Goal: Task Accomplishment & Management: Use online tool/utility

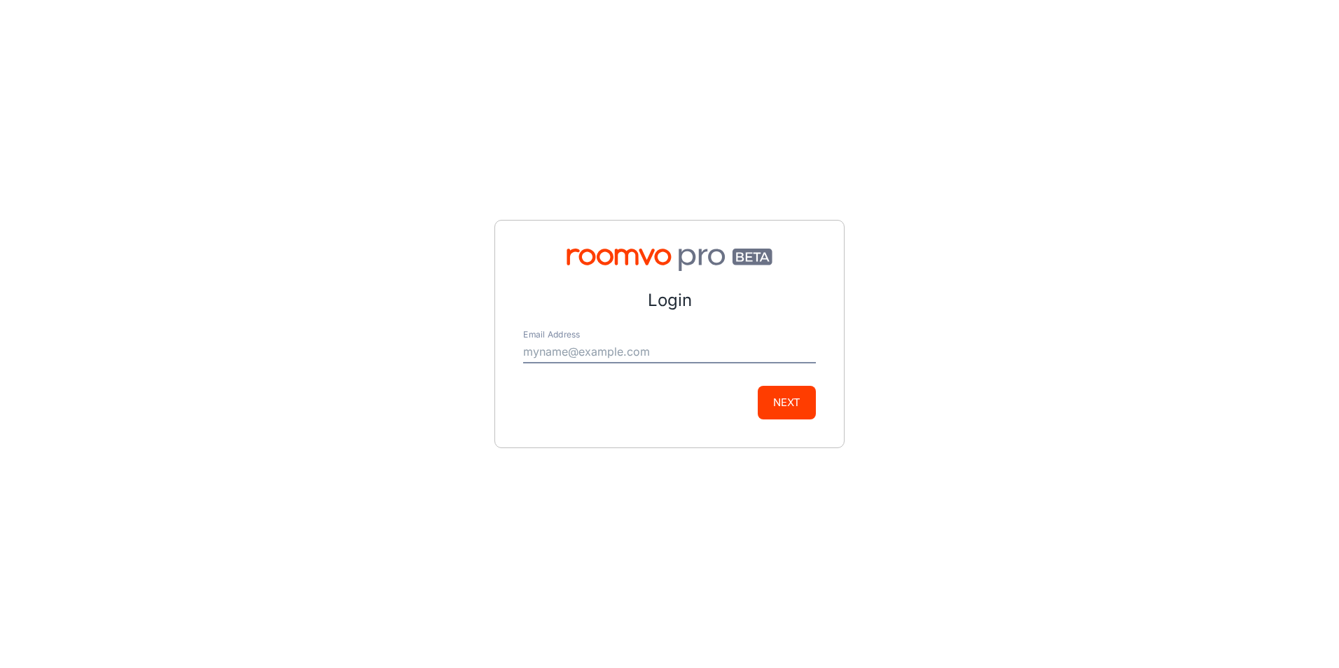
click at [649, 357] on input "Email Address" at bounding box center [669, 352] width 293 height 22
type input "[PERSON_NAME][EMAIL_ADDRESS][DOMAIN_NAME]"
click at [785, 402] on button "Next" at bounding box center [787, 403] width 58 height 34
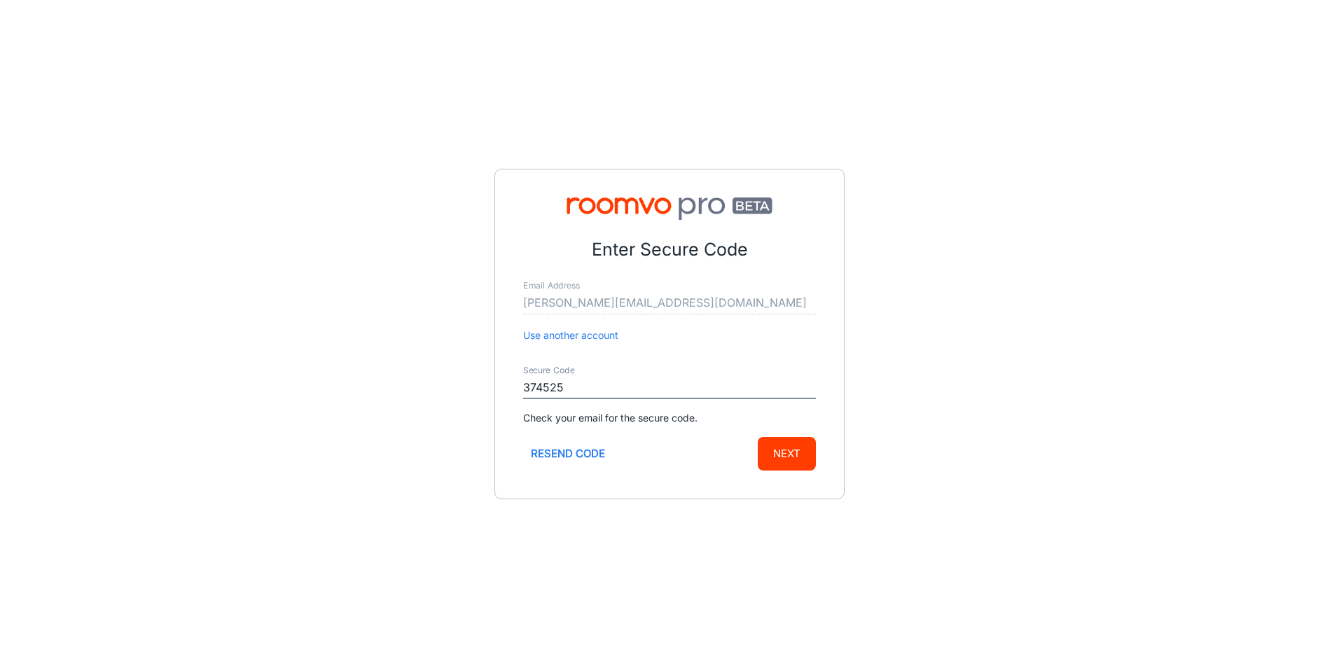
type input "374525"
click at [767, 452] on button "Next" at bounding box center [787, 454] width 58 height 34
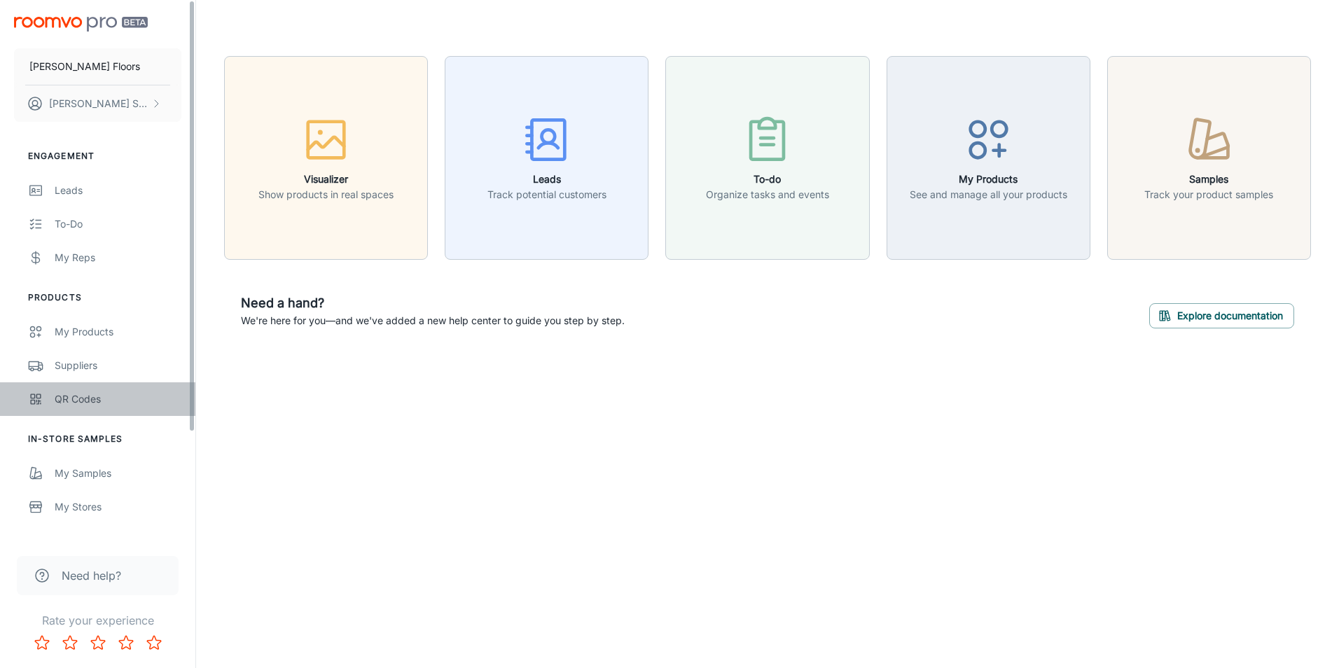
click at [125, 386] on link "QR Codes" at bounding box center [97, 399] width 195 height 34
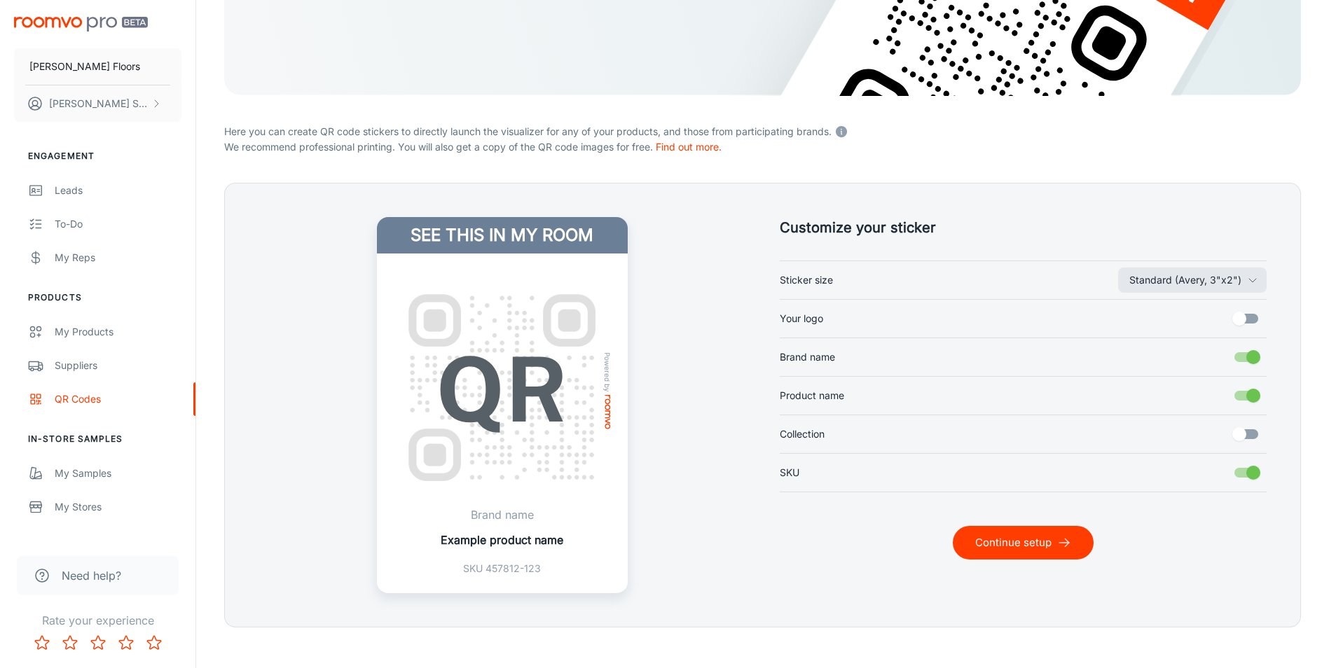
scroll to position [254, 0]
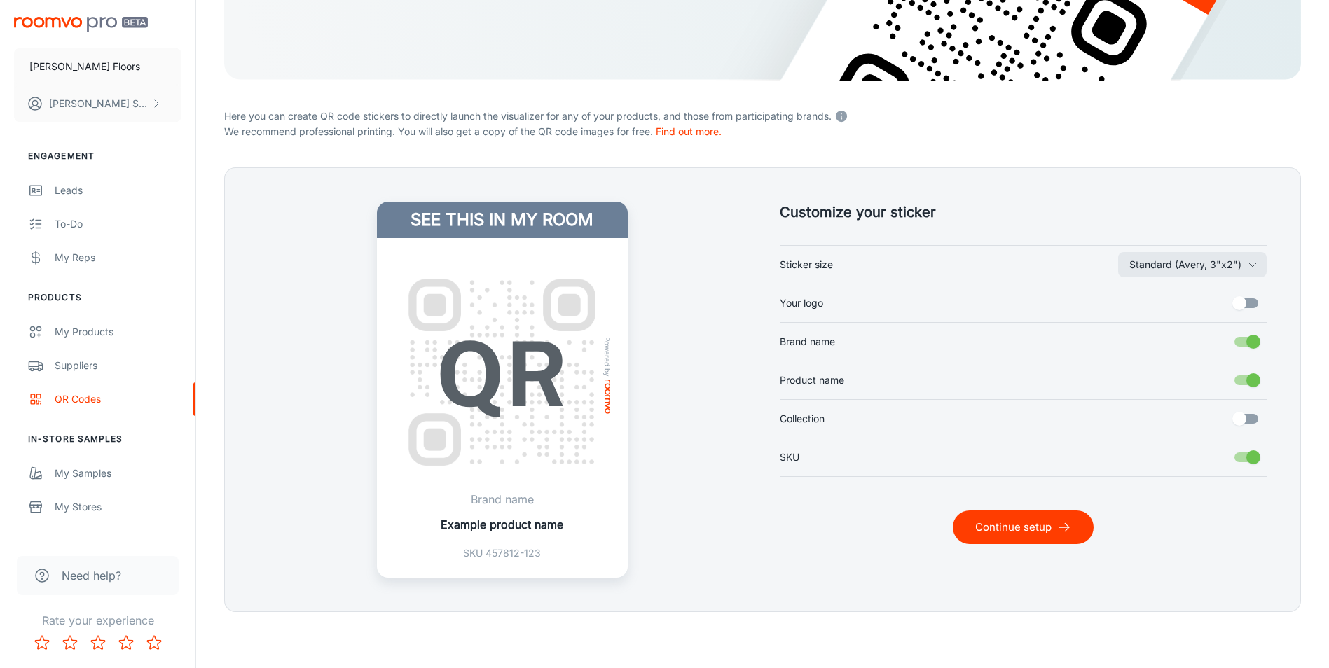
click at [1250, 305] on input "Your logo" at bounding box center [1239, 303] width 80 height 27
checkbox input "true"
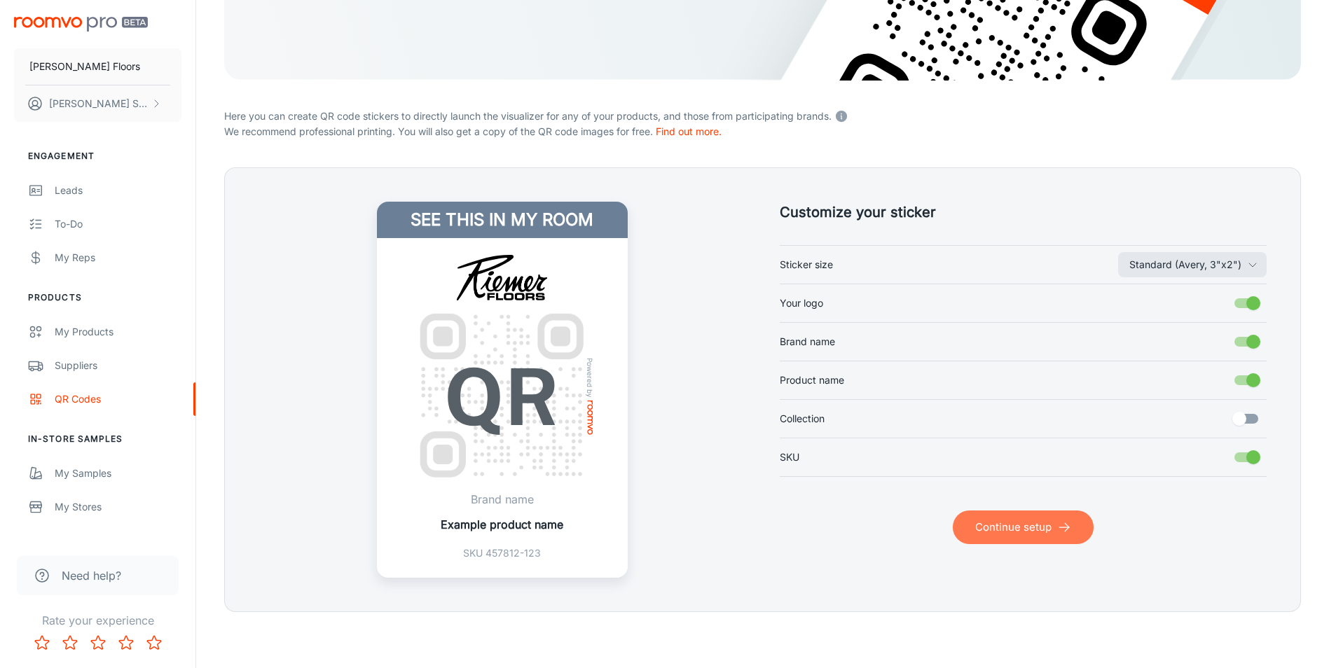
click at [1038, 539] on button "Continue setup" at bounding box center [1023, 528] width 141 height 34
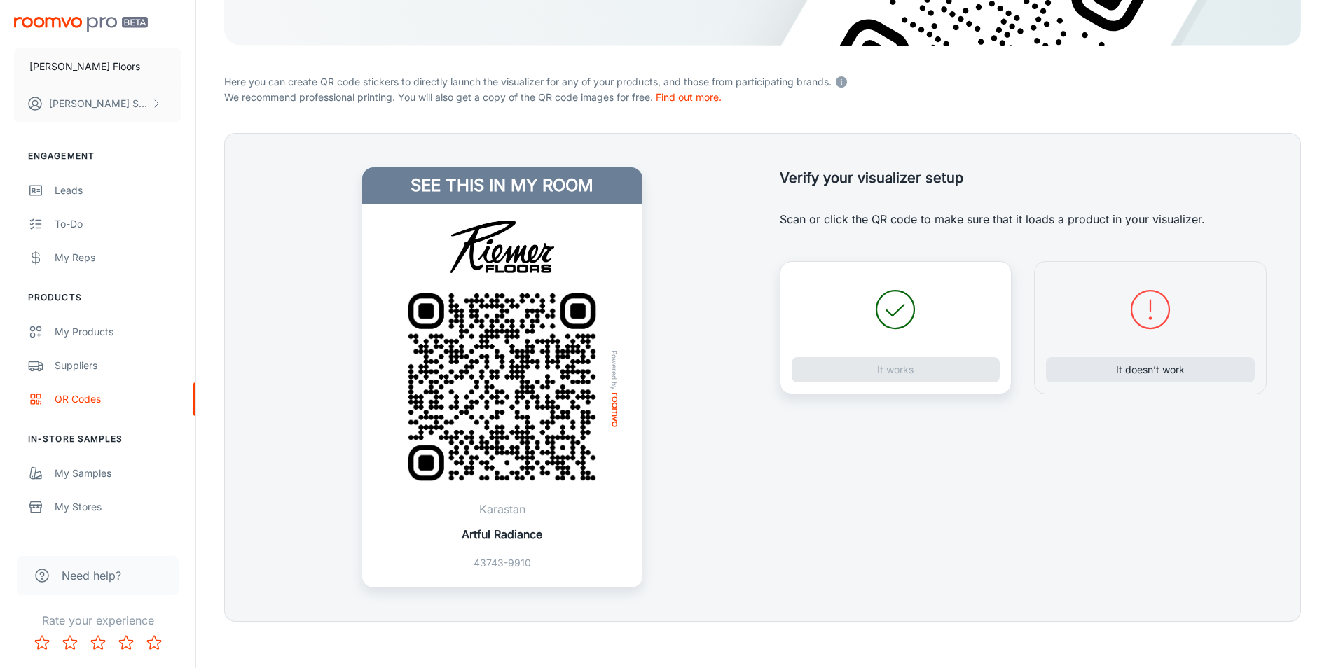
scroll to position [298, 0]
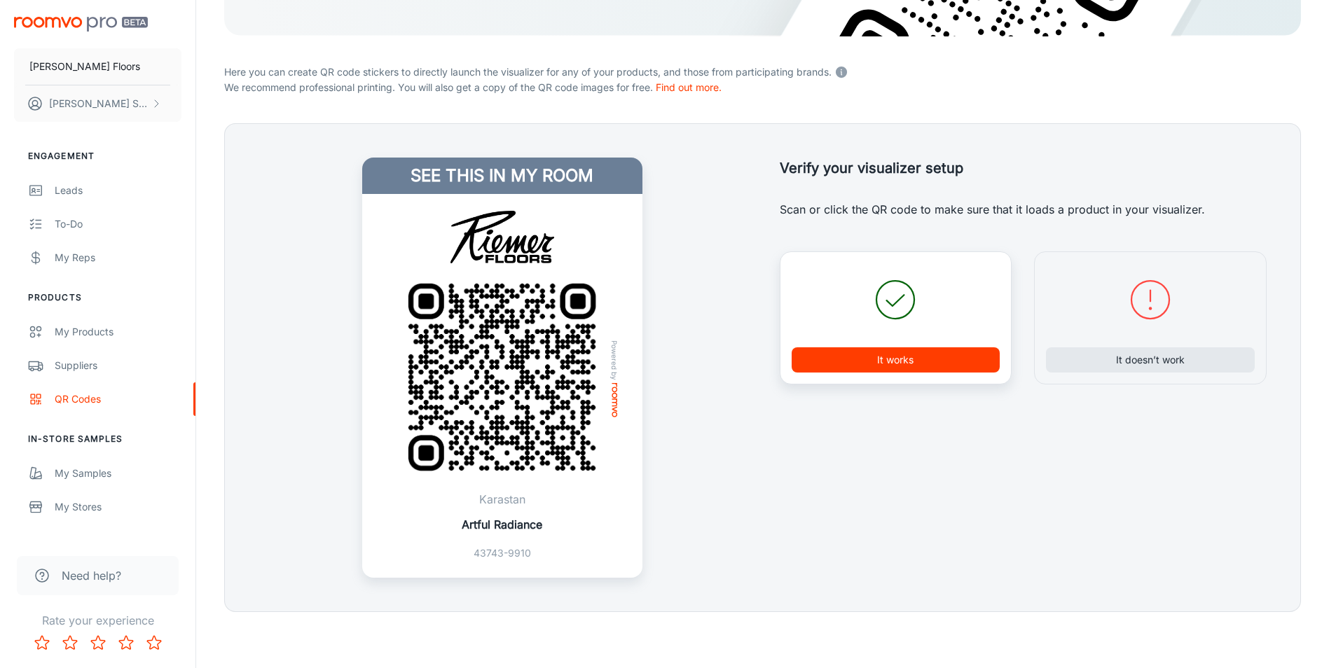
click at [836, 355] on button "It works" at bounding box center [896, 359] width 209 height 25
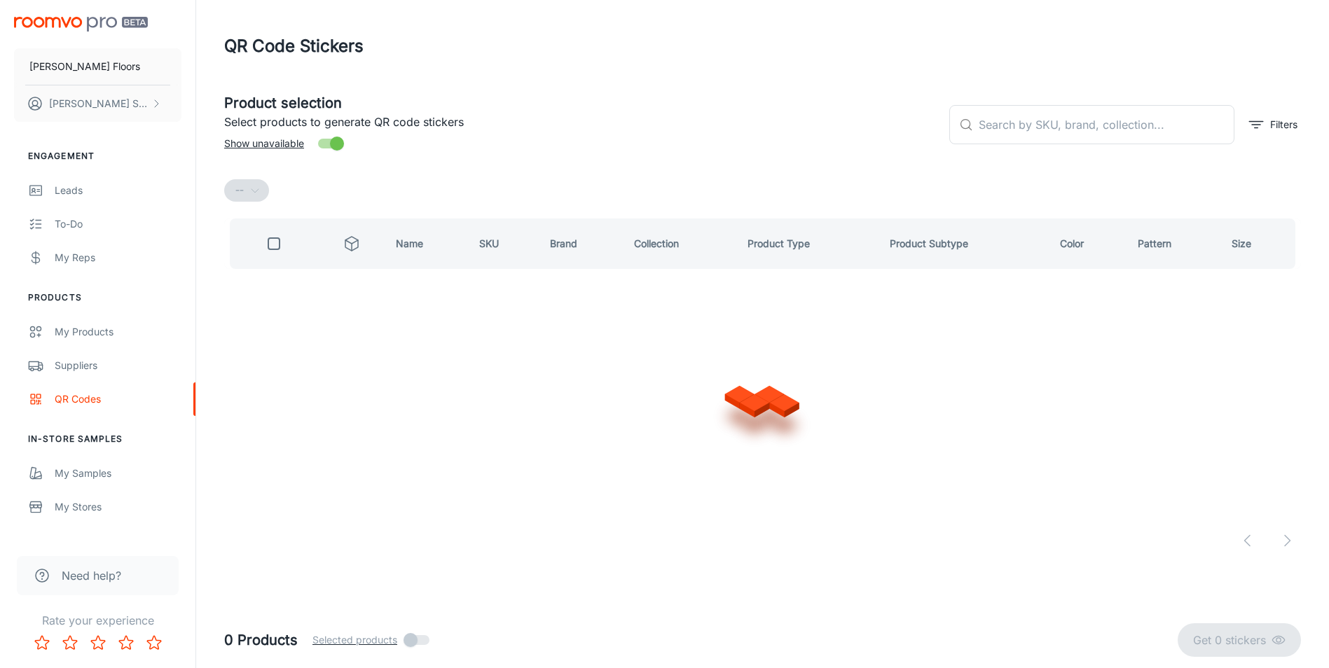
scroll to position [0, 0]
click at [1025, 131] on input "text" at bounding box center [1115, 124] width 259 height 39
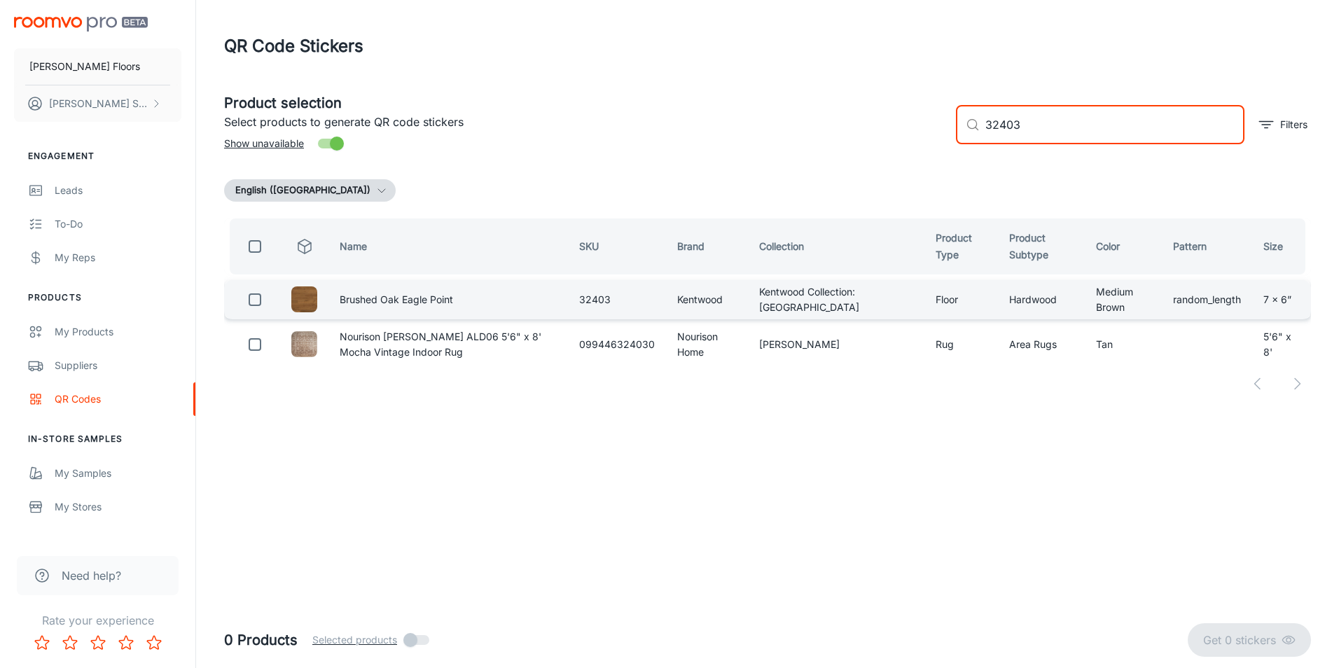
type input "32403"
click at [247, 293] on input "checkbox" at bounding box center [255, 300] width 28 height 28
checkbox input "true"
drag, startPoint x: 1022, startPoint y: 127, endPoint x: 920, endPoint y: 124, distance: 102.3
click at [920, 124] on div "Product selection Select products to generate QR code stickers Show unavailable…" at bounding box center [762, 119] width 1098 height 76
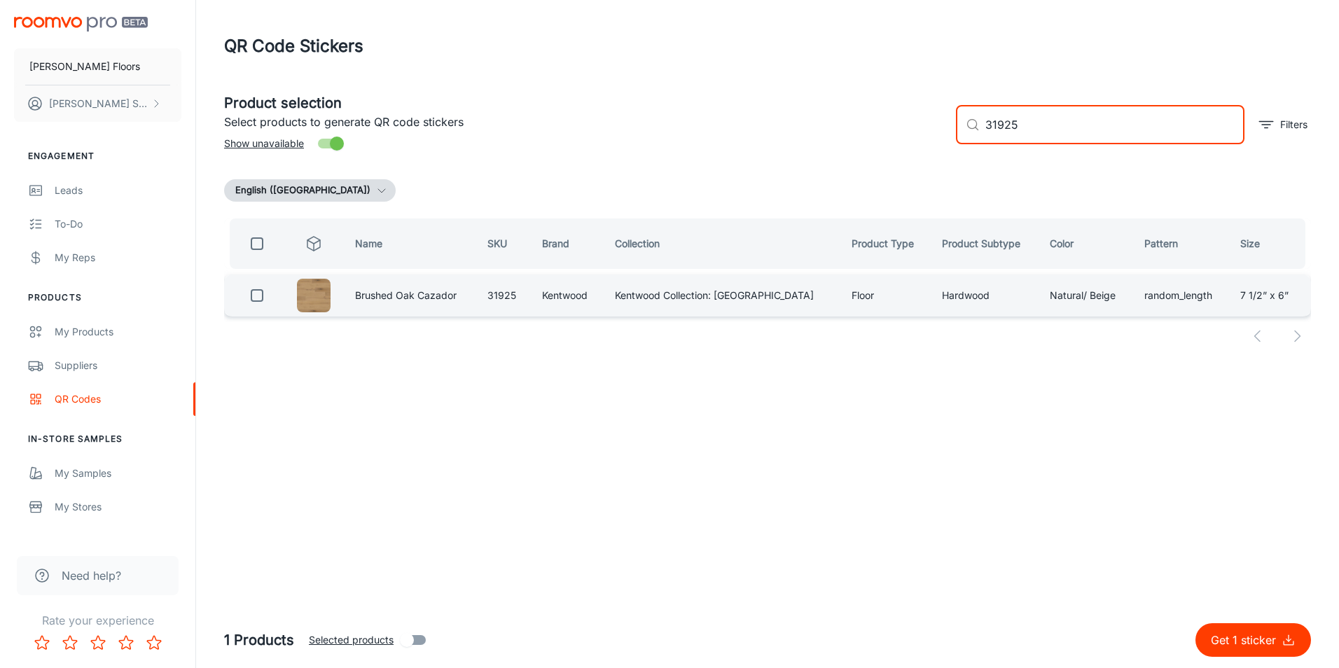
type input "31925"
click at [261, 294] on input "checkbox" at bounding box center [257, 296] width 28 height 28
checkbox input "true"
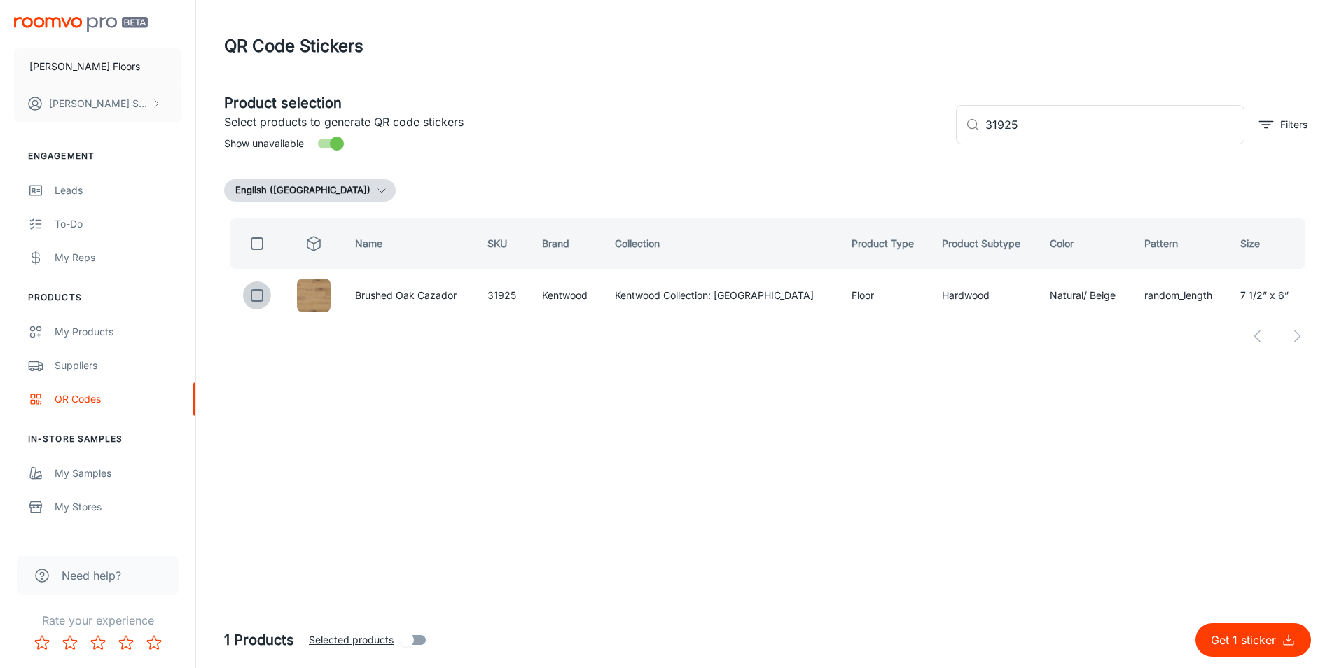
checkbox input "true"
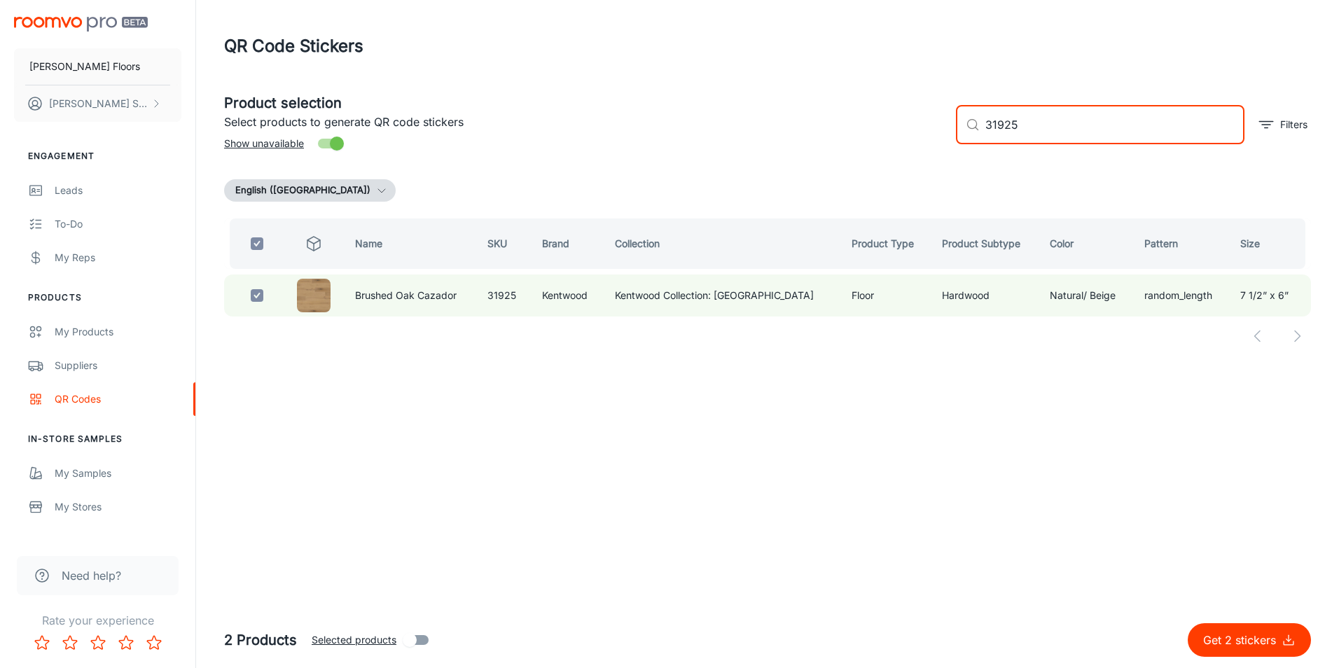
drag, startPoint x: 1031, startPoint y: 137, endPoint x: 970, endPoint y: 136, distance: 60.9
click at [970, 136] on div "​ 31925 ​" at bounding box center [1100, 124] width 289 height 39
checkbox input "false"
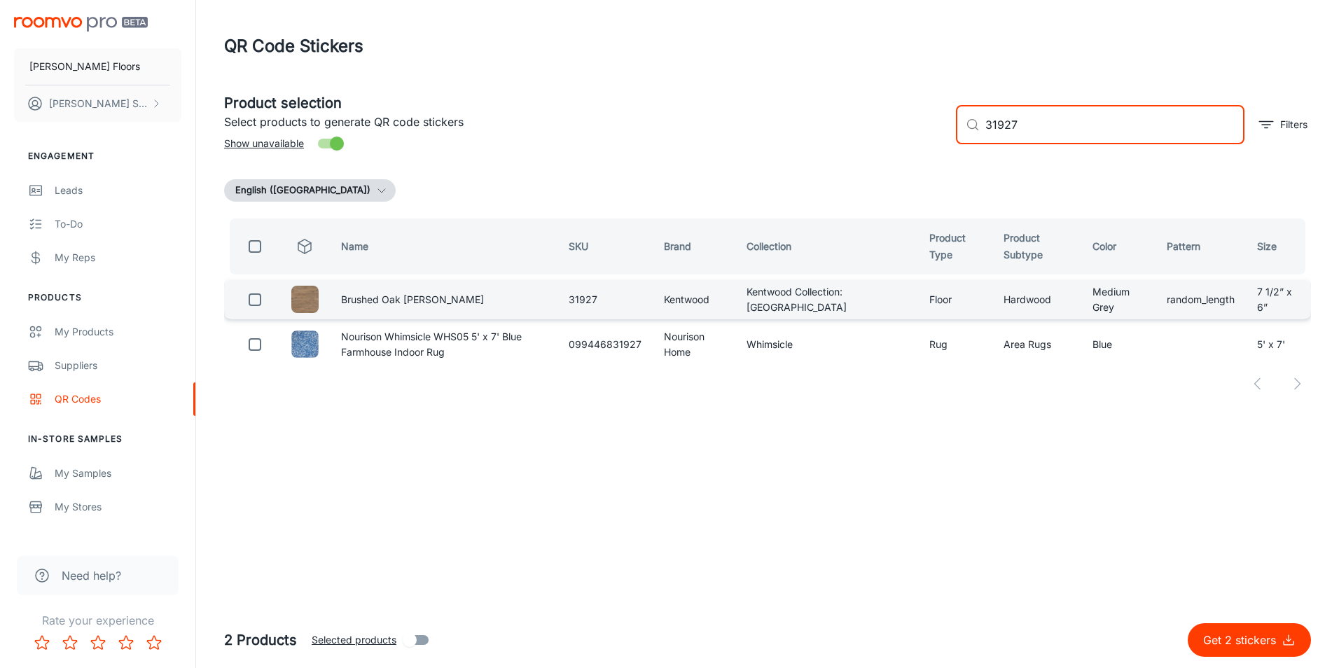
type input "31927"
click at [260, 303] on input "checkbox" at bounding box center [255, 300] width 28 height 28
checkbox input "true"
drag, startPoint x: 989, startPoint y: 142, endPoint x: 948, endPoint y: 146, distance: 41.5
click at [948, 146] on div "​ 31927 ​ Filters" at bounding box center [1128, 119] width 366 height 76
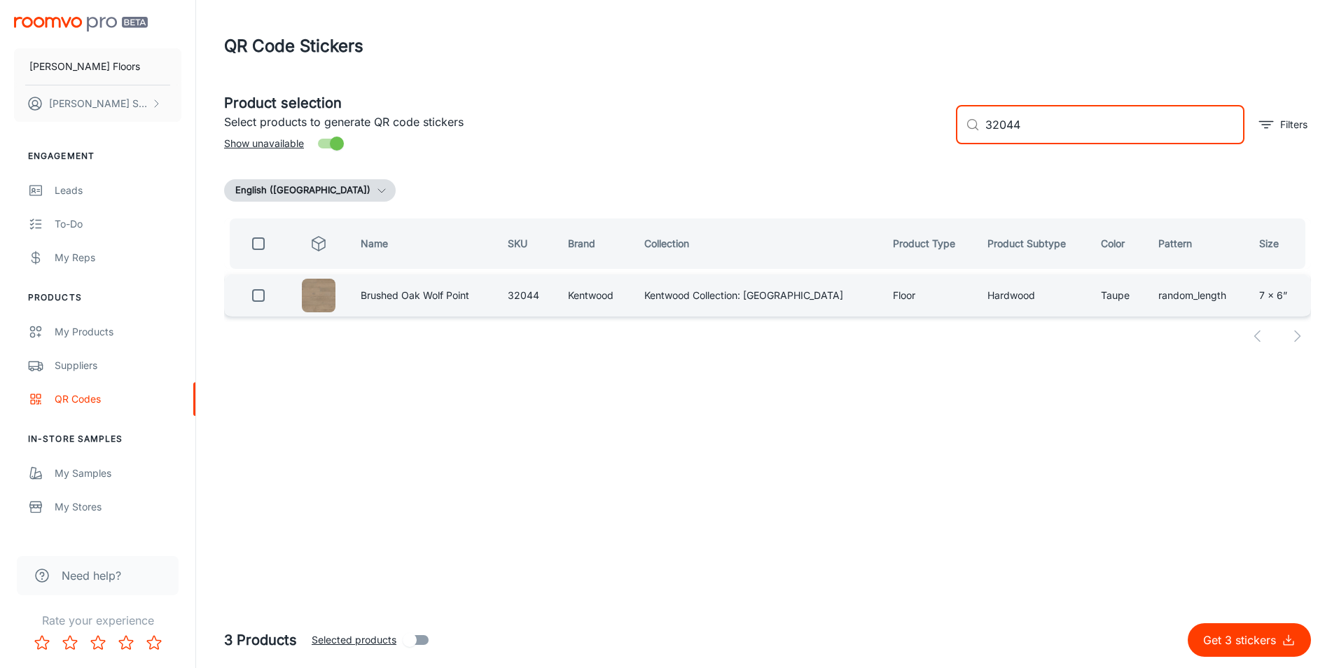
type input "32044"
click at [264, 295] on input "checkbox" at bounding box center [258, 296] width 28 height 28
checkbox input "true"
drag, startPoint x: 1044, startPoint y: 131, endPoint x: 966, endPoint y: 141, distance: 79.2
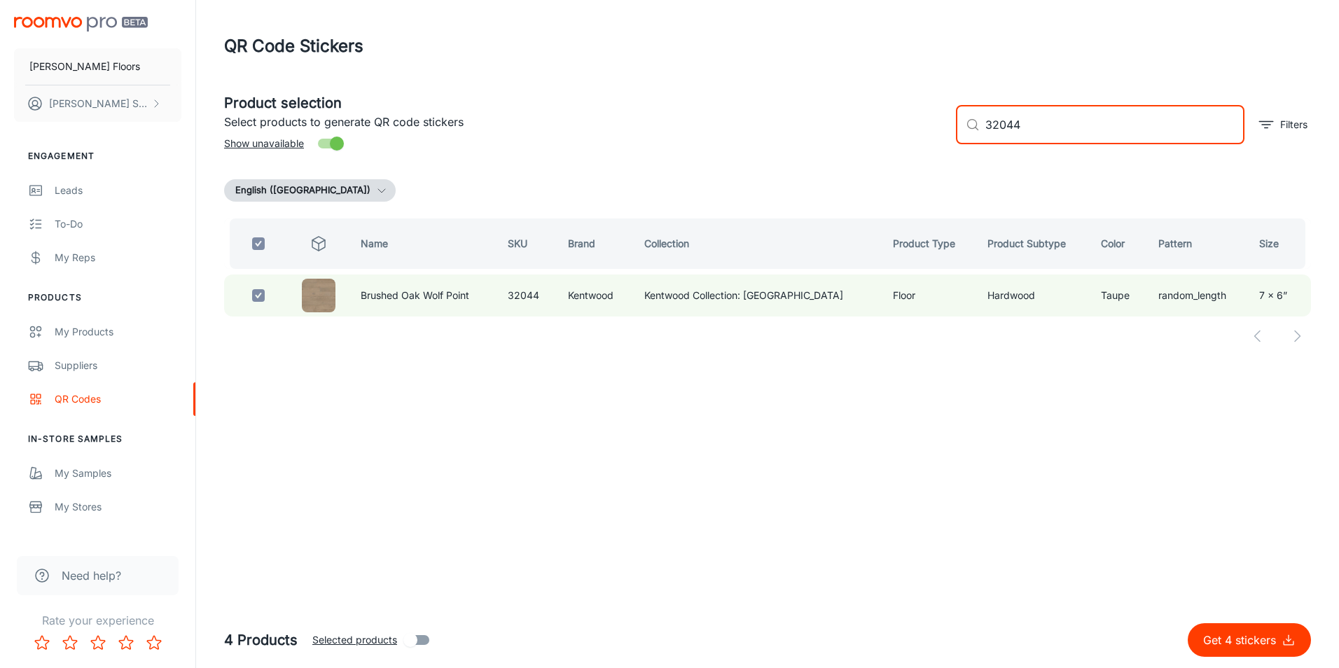
click at [966, 141] on div "​ 32044 ​" at bounding box center [1100, 124] width 289 height 39
type input "3"
checkbox input "false"
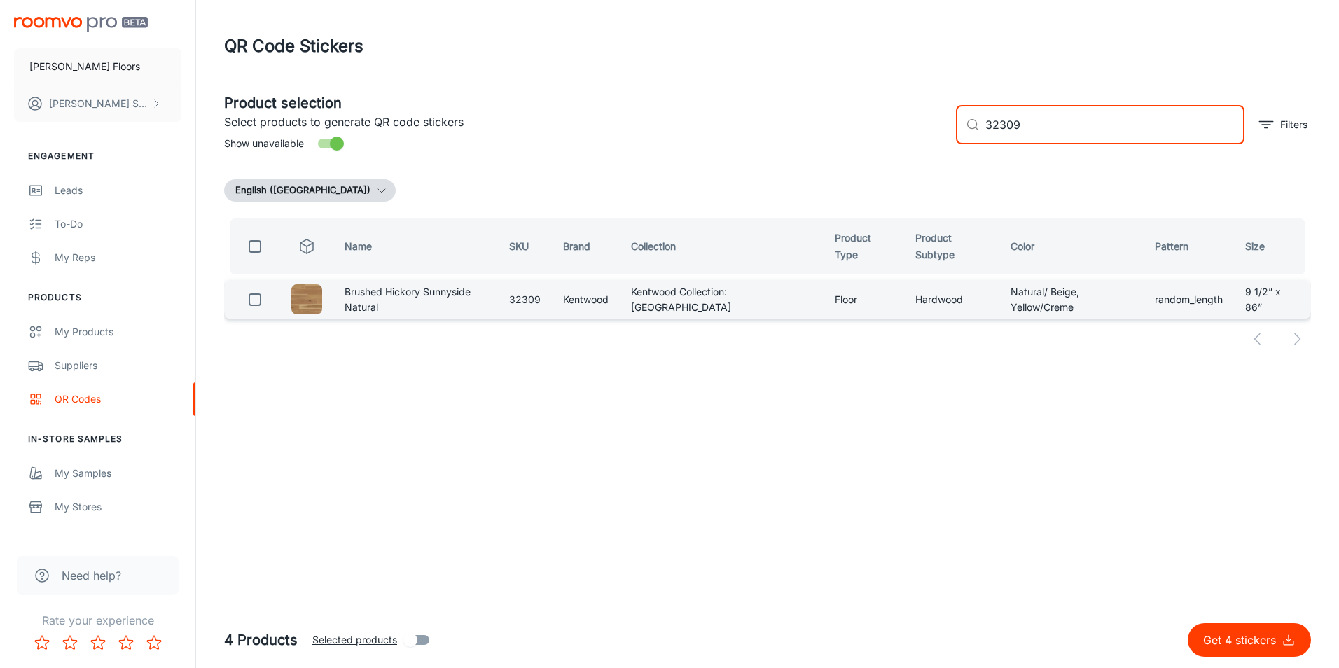
type input "32309"
click at [244, 298] on input "checkbox" at bounding box center [255, 300] width 28 height 28
checkbox input "true"
drag, startPoint x: 1016, startPoint y: 123, endPoint x: 934, endPoint y: 124, distance: 82.7
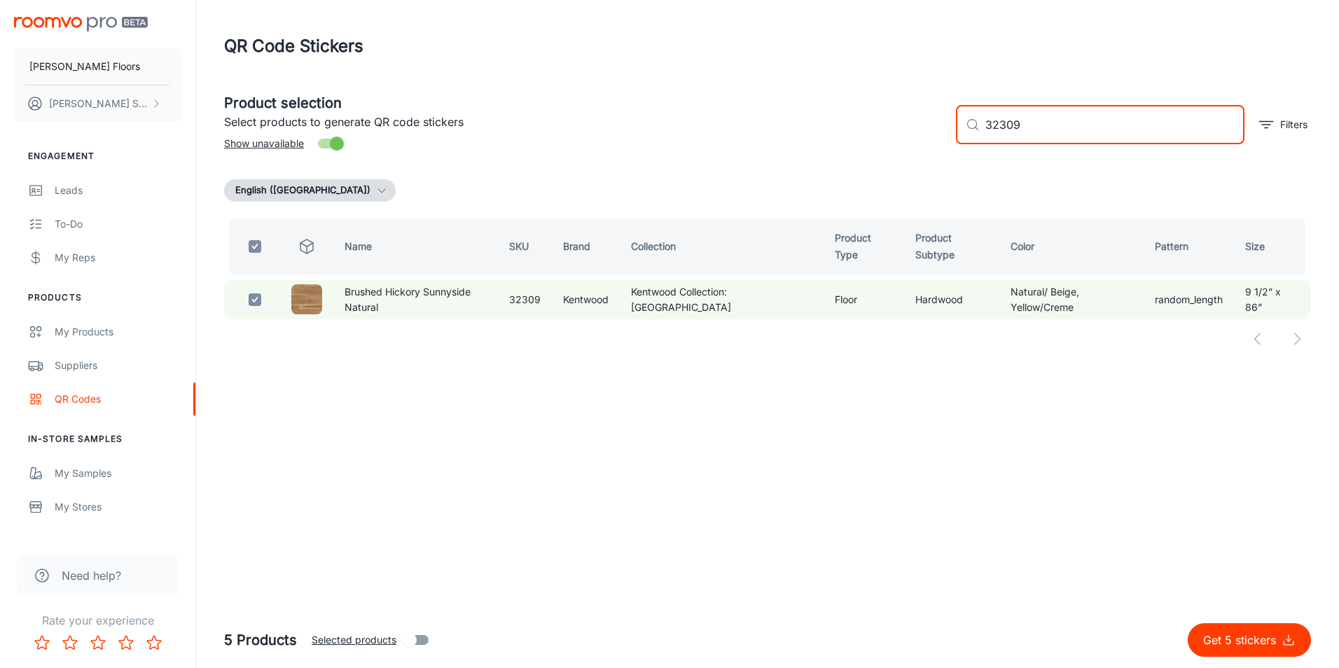
click at [934, 124] on div "Product selection Select products to generate QR code stickers Show unavailable…" at bounding box center [762, 119] width 1098 height 76
drag, startPoint x: 1049, startPoint y: 114, endPoint x: 965, endPoint y: 120, distance: 83.5
click at [965, 120] on div "​ 32309 ​" at bounding box center [1100, 124] width 289 height 39
checkbox input "false"
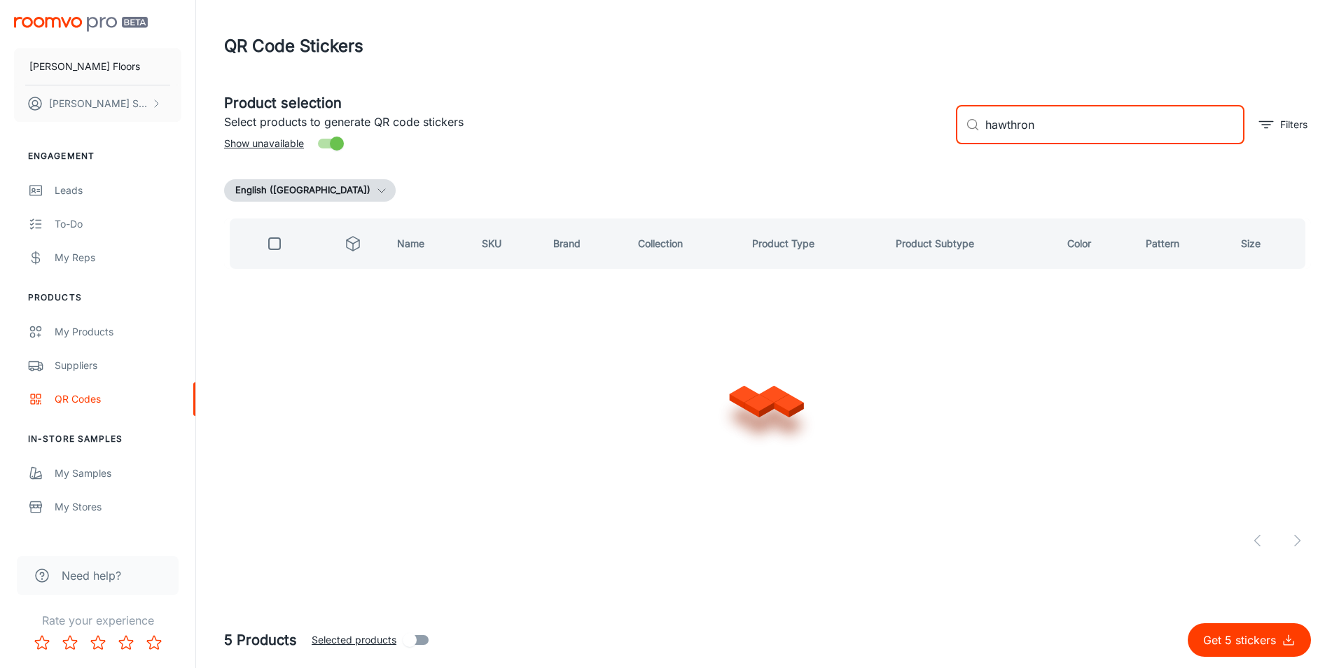
type input "[PERSON_NAME]"
checkbox input "true"
type input "hawthorne"
checkbox input "false"
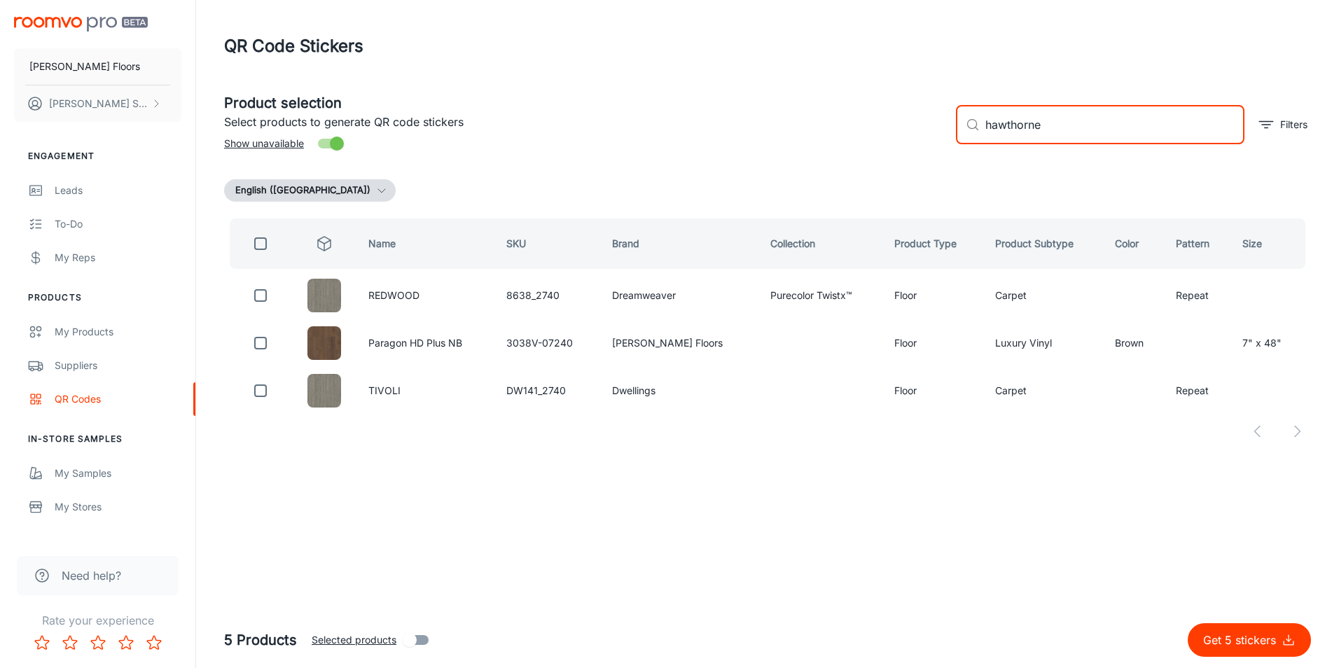
drag, startPoint x: 1051, startPoint y: 125, endPoint x: 929, endPoint y: 115, distance: 123.0
click at [932, 118] on div "Product selection Select products to generate QR code stickers Show unavailable…" at bounding box center [762, 119] width 1098 height 76
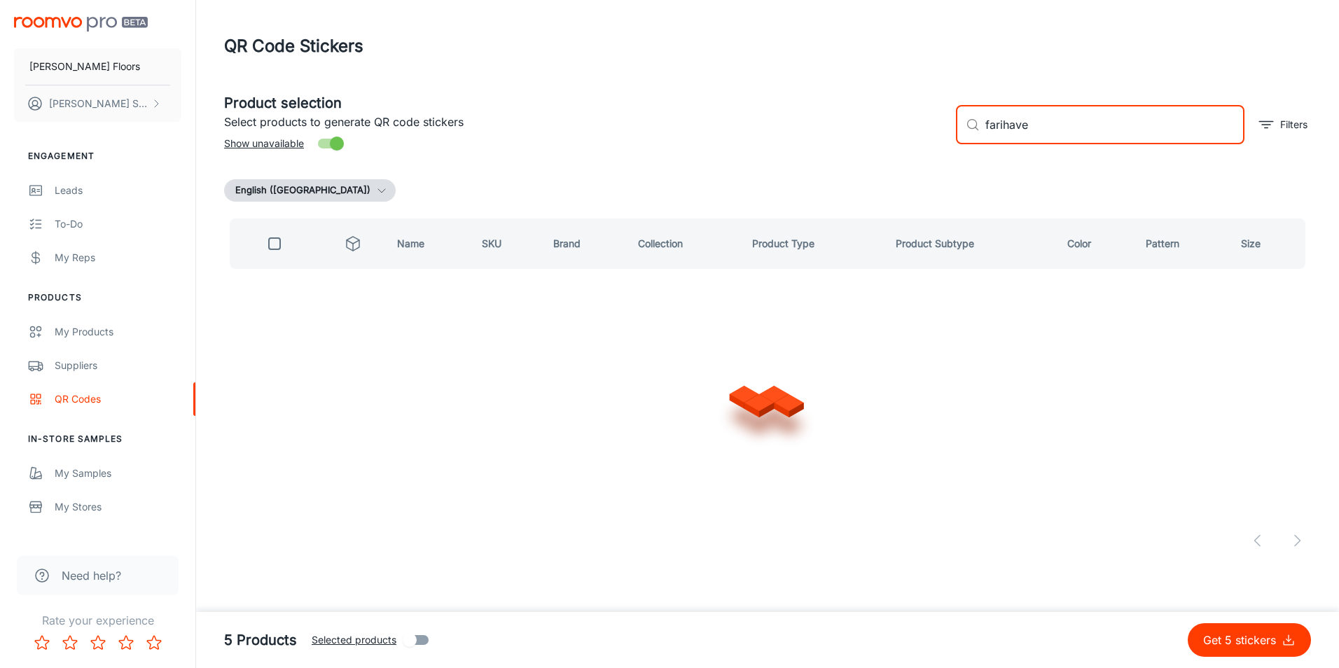
type input "farihaven"
checkbox input "true"
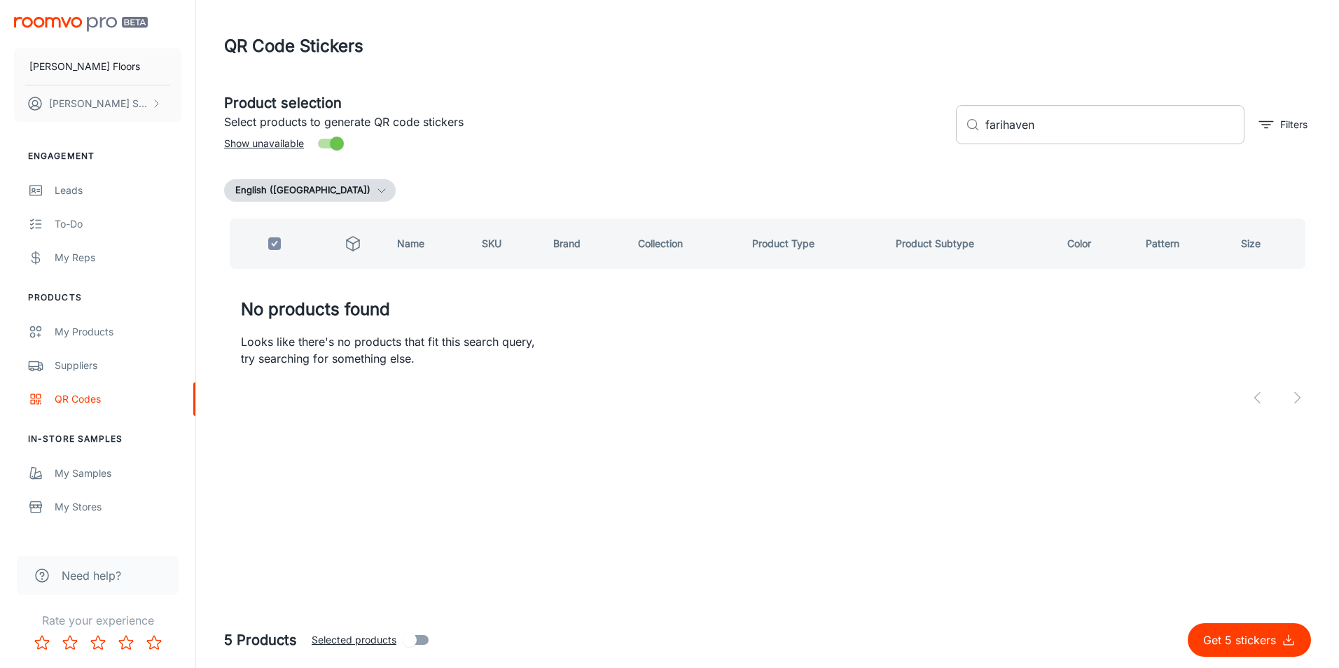
type input "[GEOGRAPHIC_DATA]"
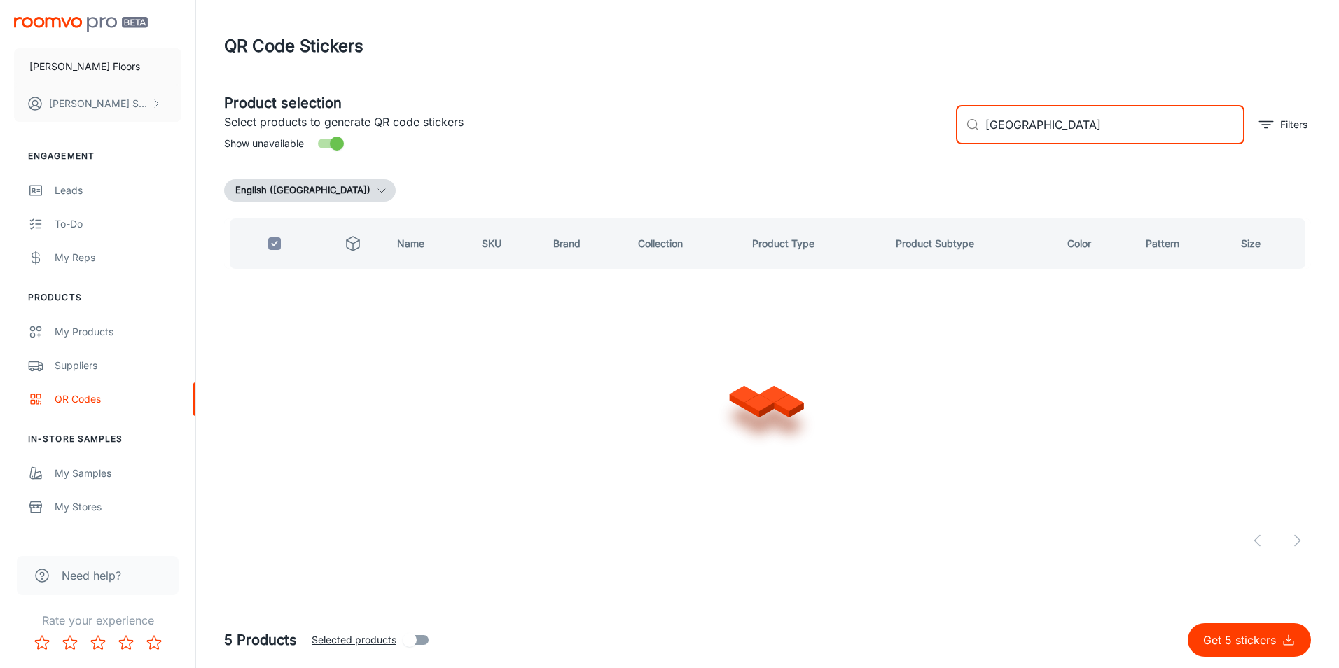
click at [1041, 136] on input "[GEOGRAPHIC_DATA]" at bounding box center [1115, 124] width 259 height 39
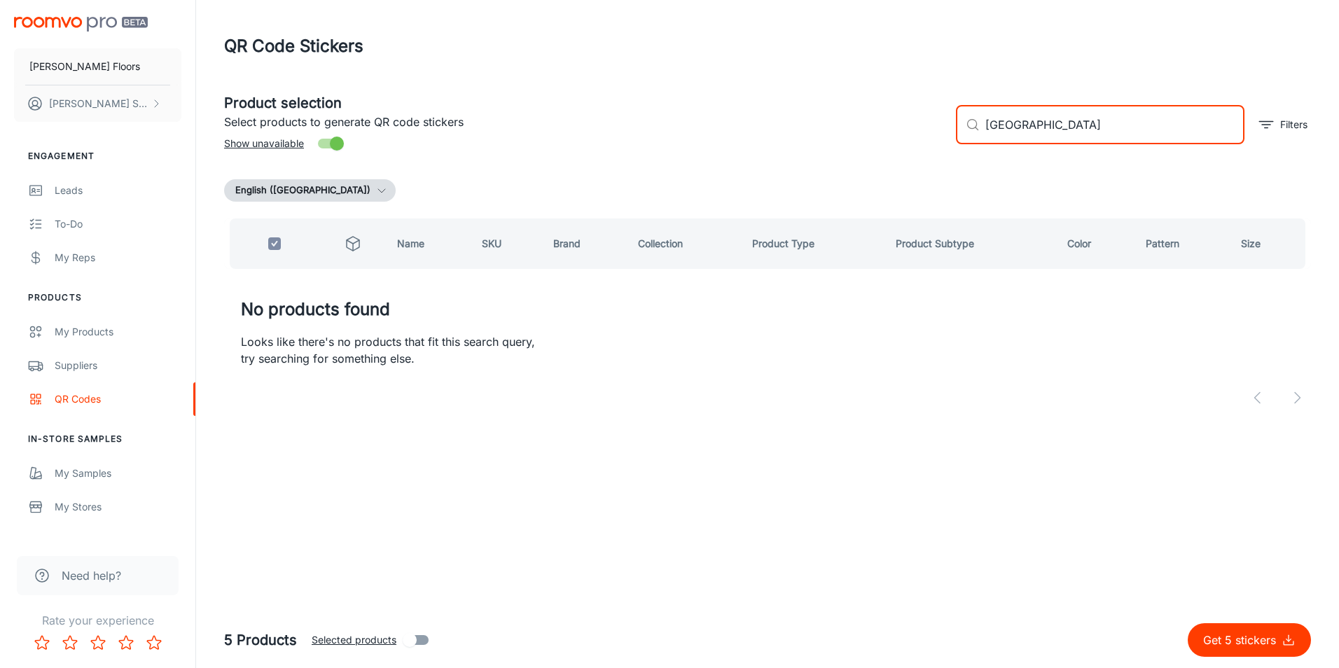
drag, startPoint x: 1041, startPoint y: 136, endPoint x: 986, endPoint y: 134, distance: 54.7
click at [986, 134] on input "[GEOGRAPHIC_DATA]" at bounding box center [1115, 124] width 259 height 39
type input "p"
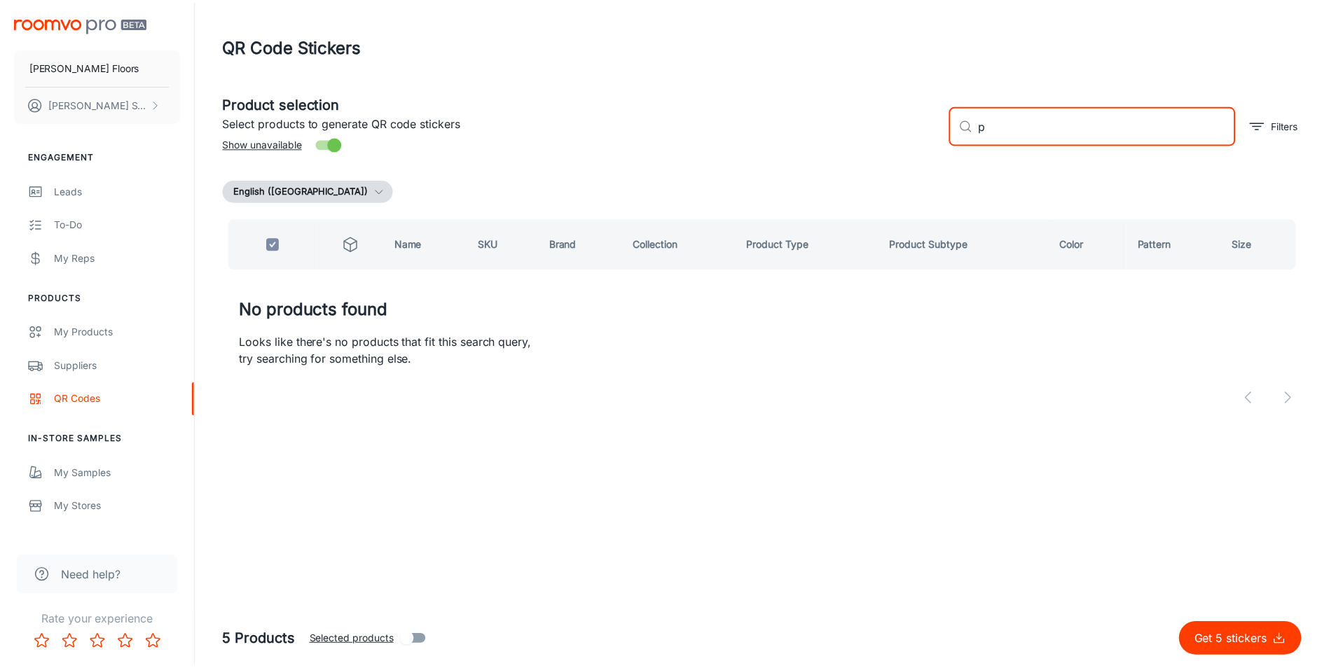
checkbox input "false"
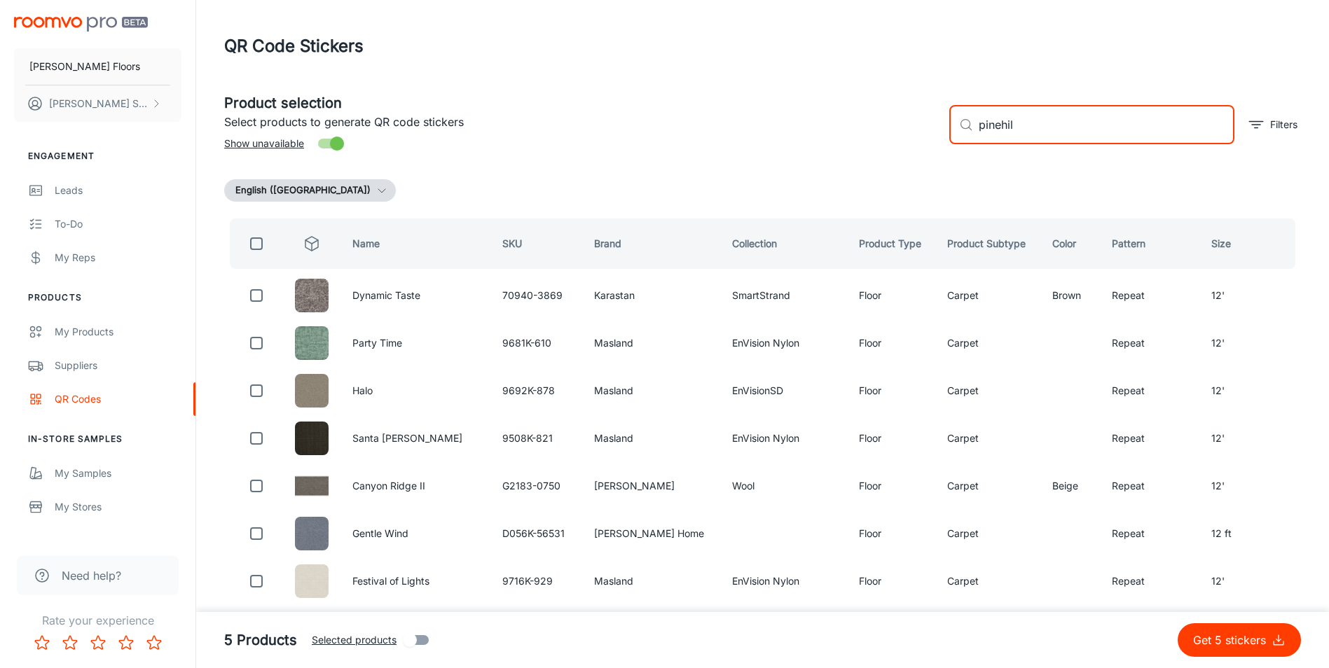
type input "pinehill"
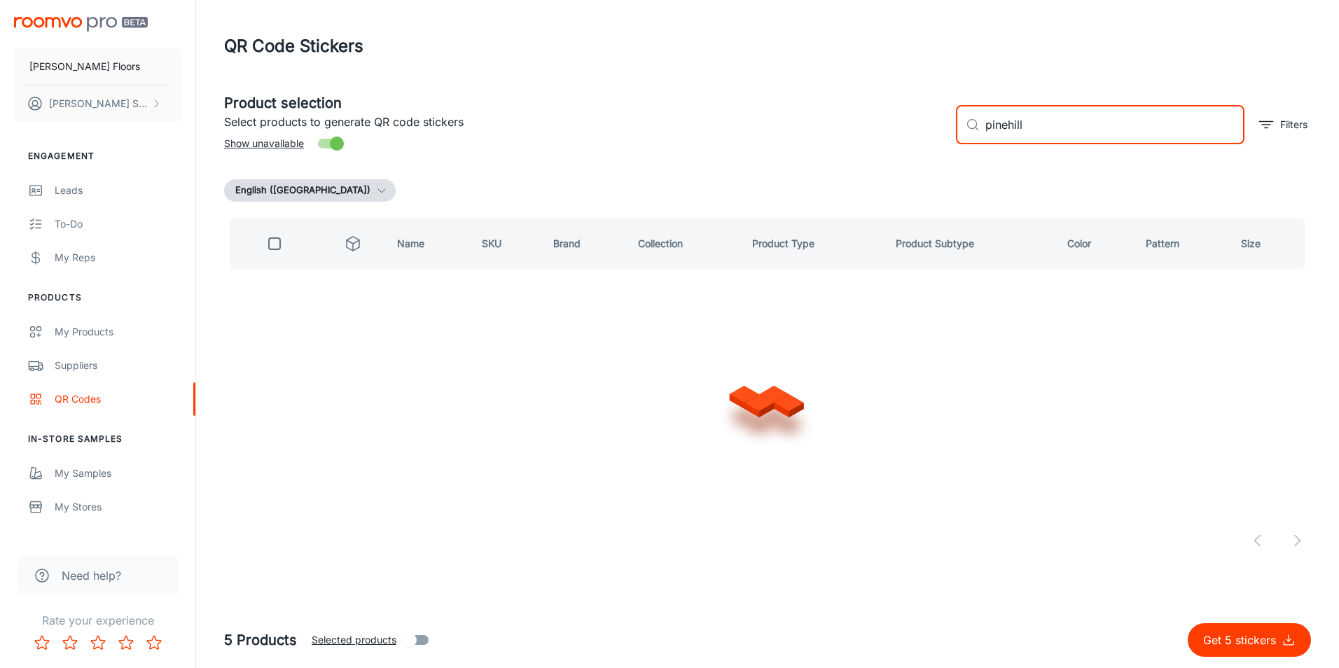
checkbox input "true"
type input "p"
checkbox input "false"
type input "oakridge"
checkbox input "true"
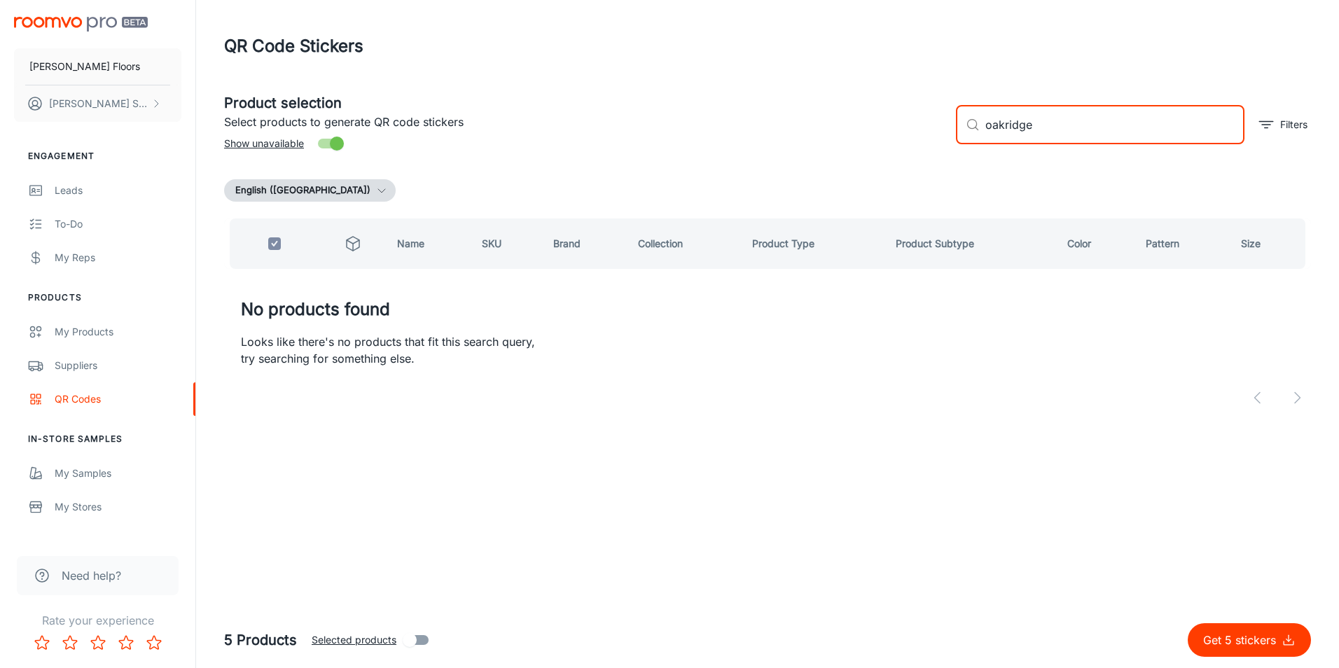
type input "[GEOGRAPHIC_DATA]"
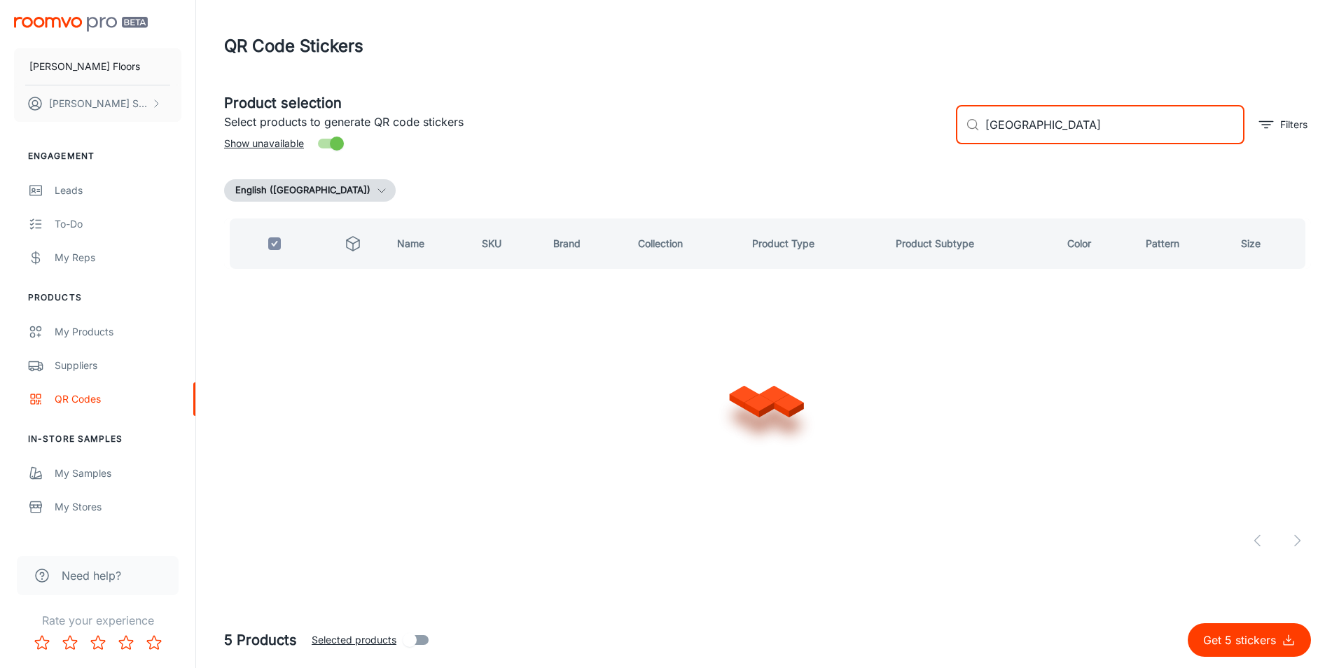
checkbox input "false"
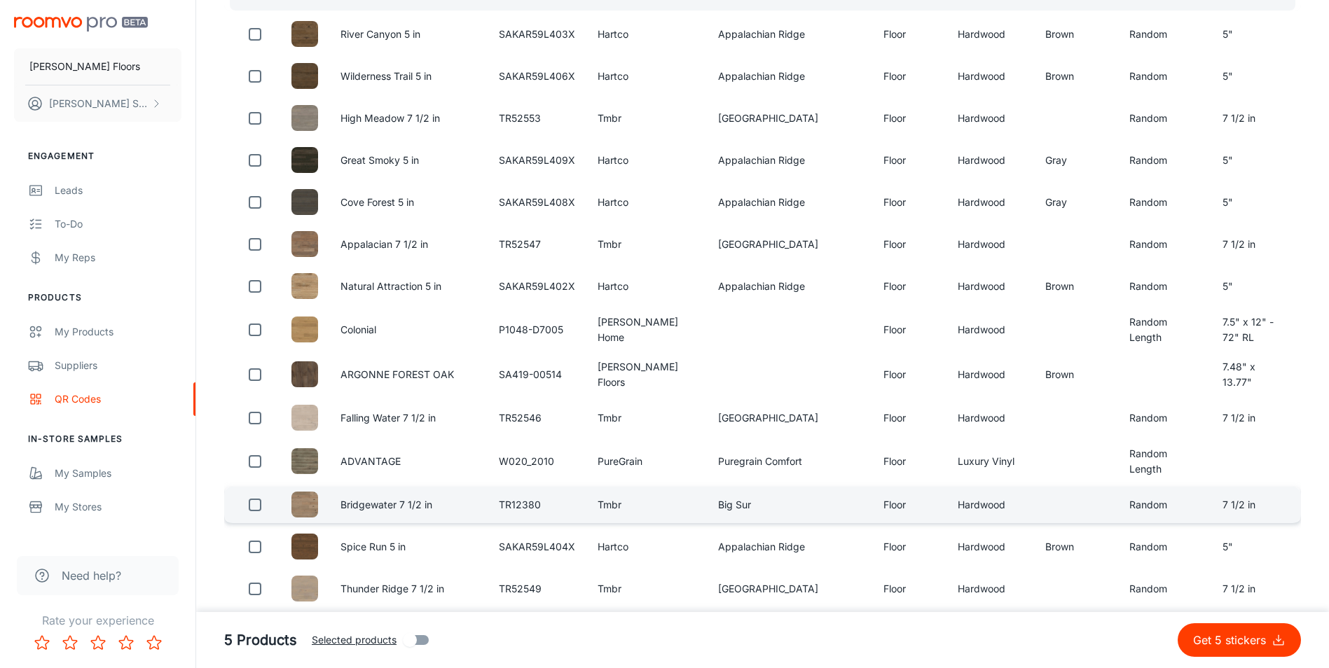
scroll to position [70, 0]
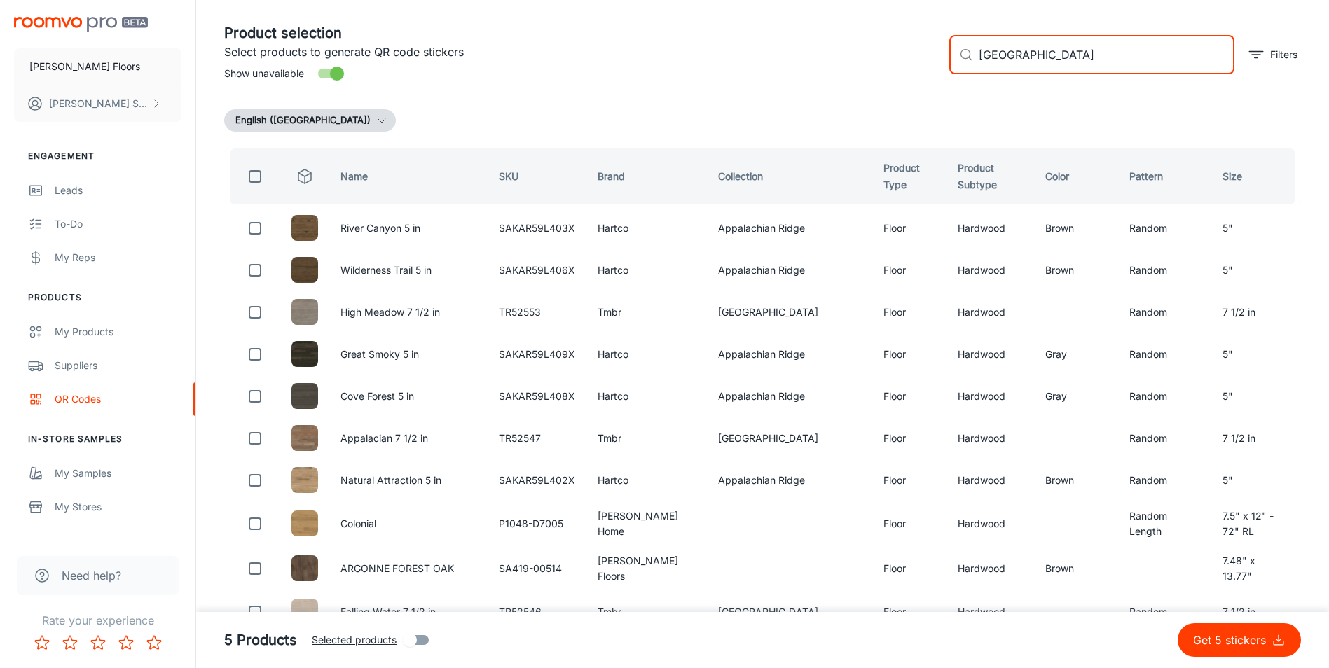
type input "[GEOGRAPHIC_DATA]"
click at [1222, 656] on footer "5 Products Selected products Get 5 stickers" at bounding box center [762, 640] width 1133 height 56
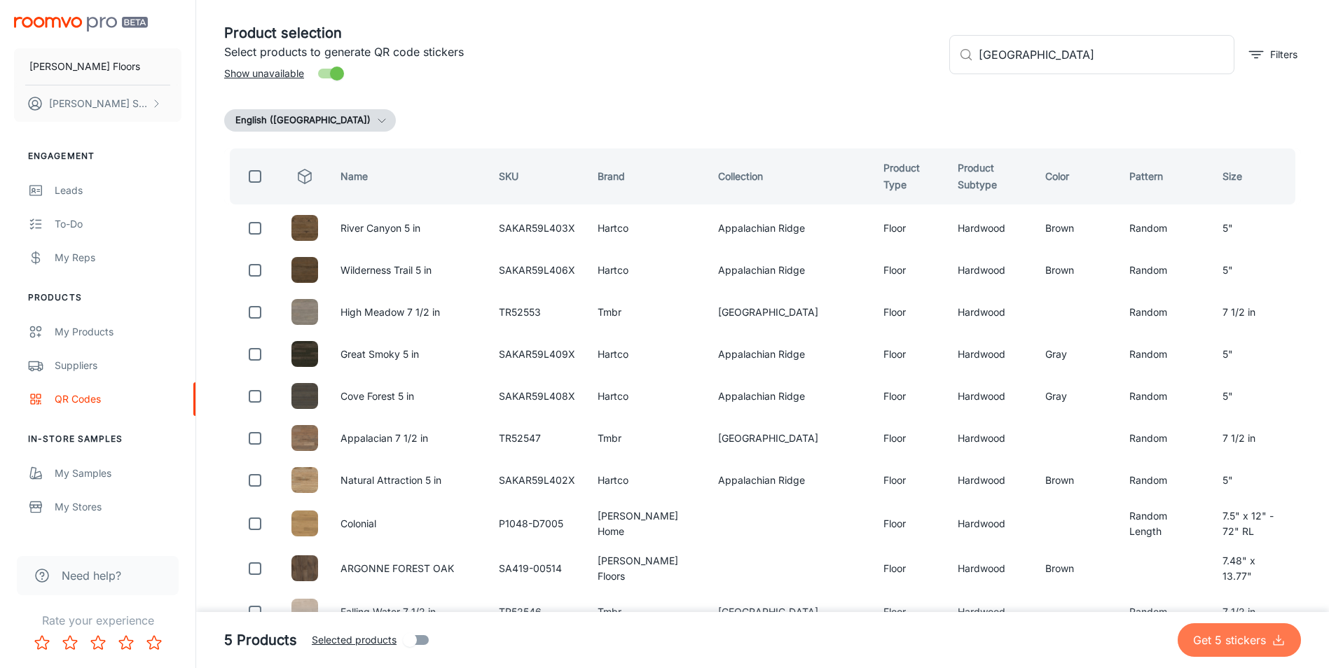
click at [1216, 637] on p "Get 5 stickers" at bounding box center [1232, 640] width 78 height 17
